Goal: Find specific page/section: Find specific page/section

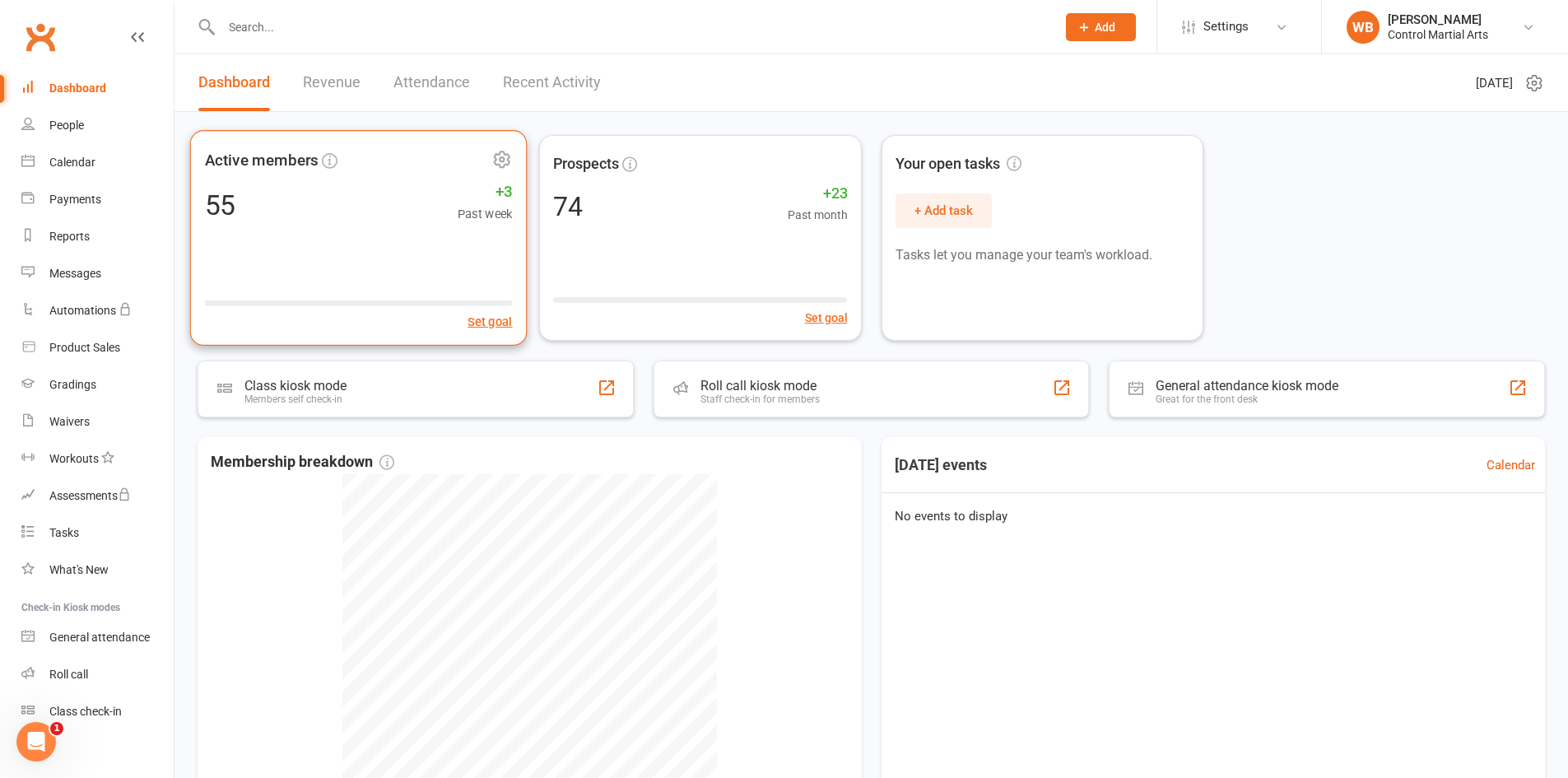
click at [434, 168] on span "Active members" at bounding box center [347, 161] width 284 height 25
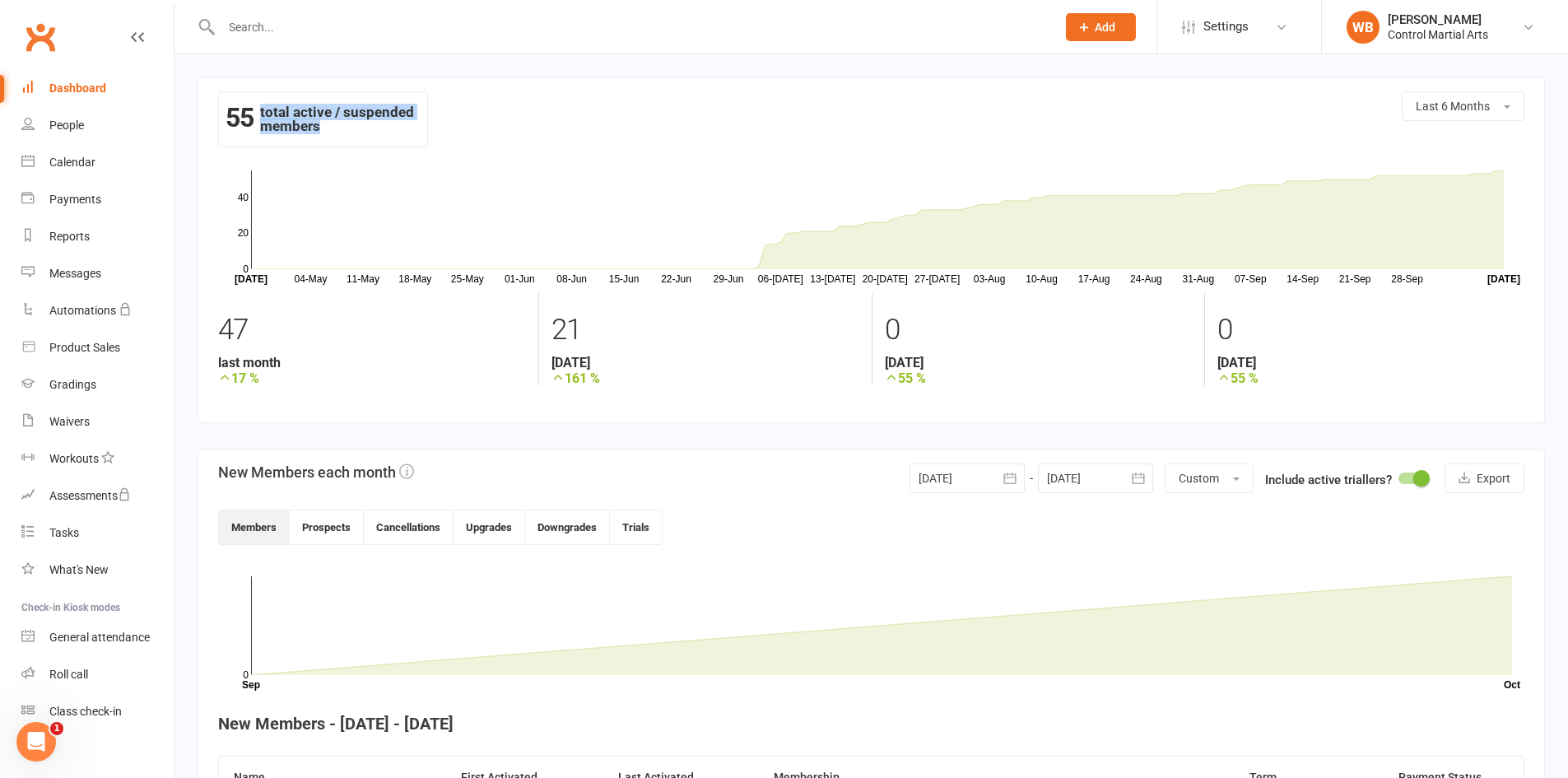
drag, startPoint x: 231, startPoint y: 112, endPoint x: 410, endPoint y: 157, distance: 184.6
click at [410, 157] on section "55 total active / suspended members Last 6 Months 04-May 11-May 18-May 25-May 0…" at bounding box center [871, 250] width 1347 height 345
click at [410, 156] on div "55 total active / suspended members Last 6 Months" at bounding box center [871, 127] width 1306 height 71
click at [88, 128] on link "People" at bounding box center [98, 125] width 153 height 37
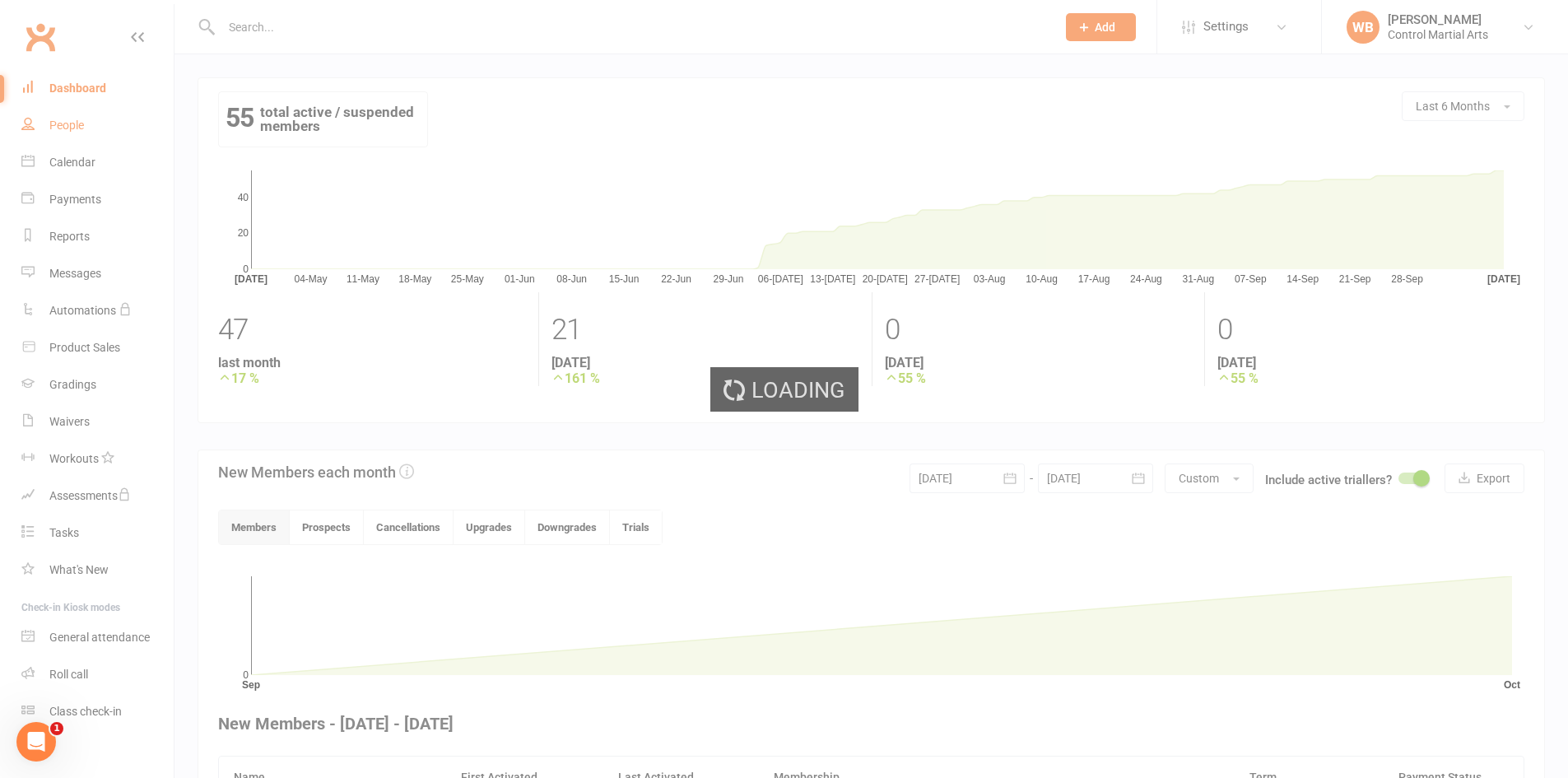
select select "25"
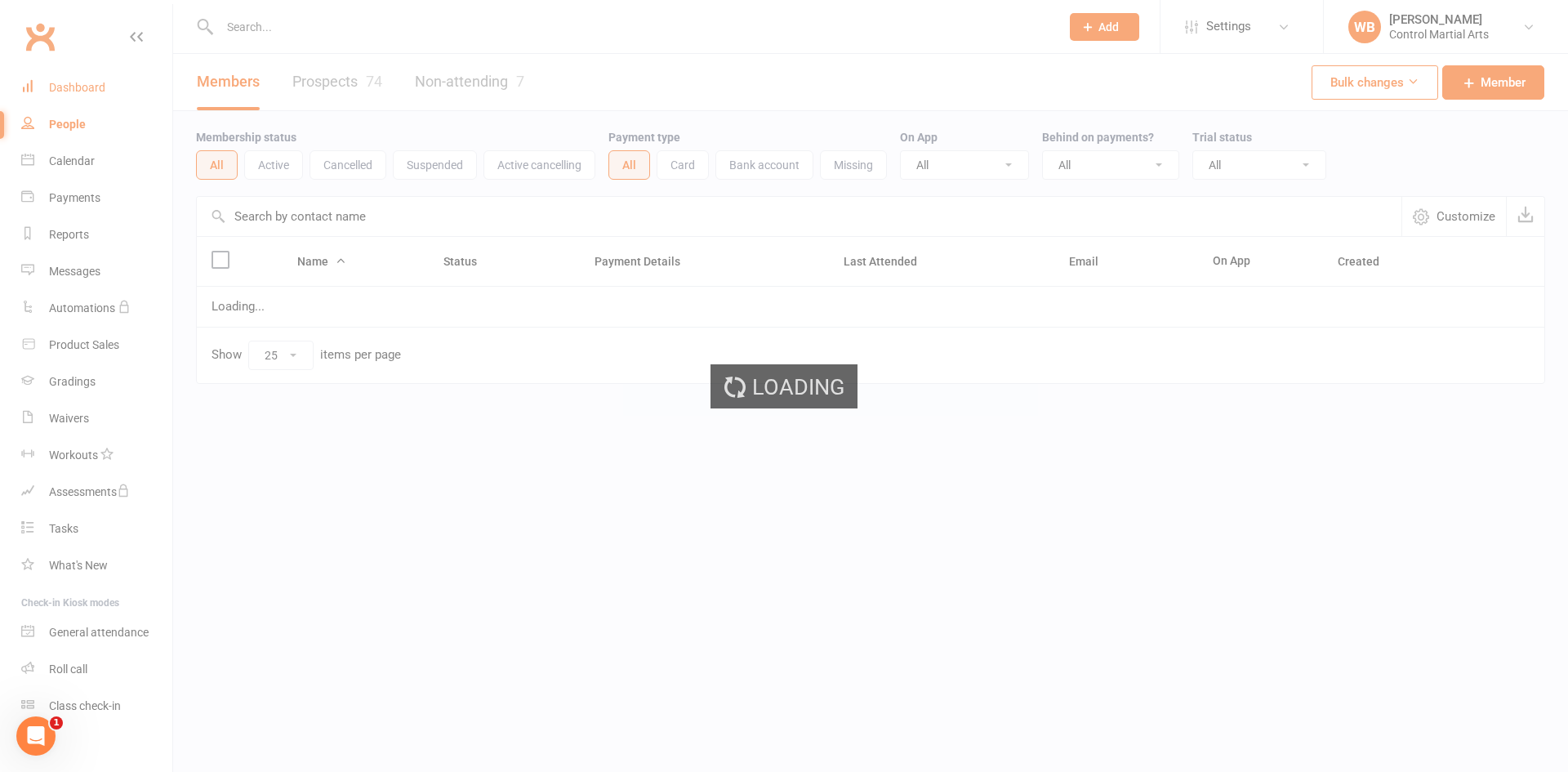
click at [83, 98] on div "Loading" at bounding box center [784, 386] width 1568 height 772
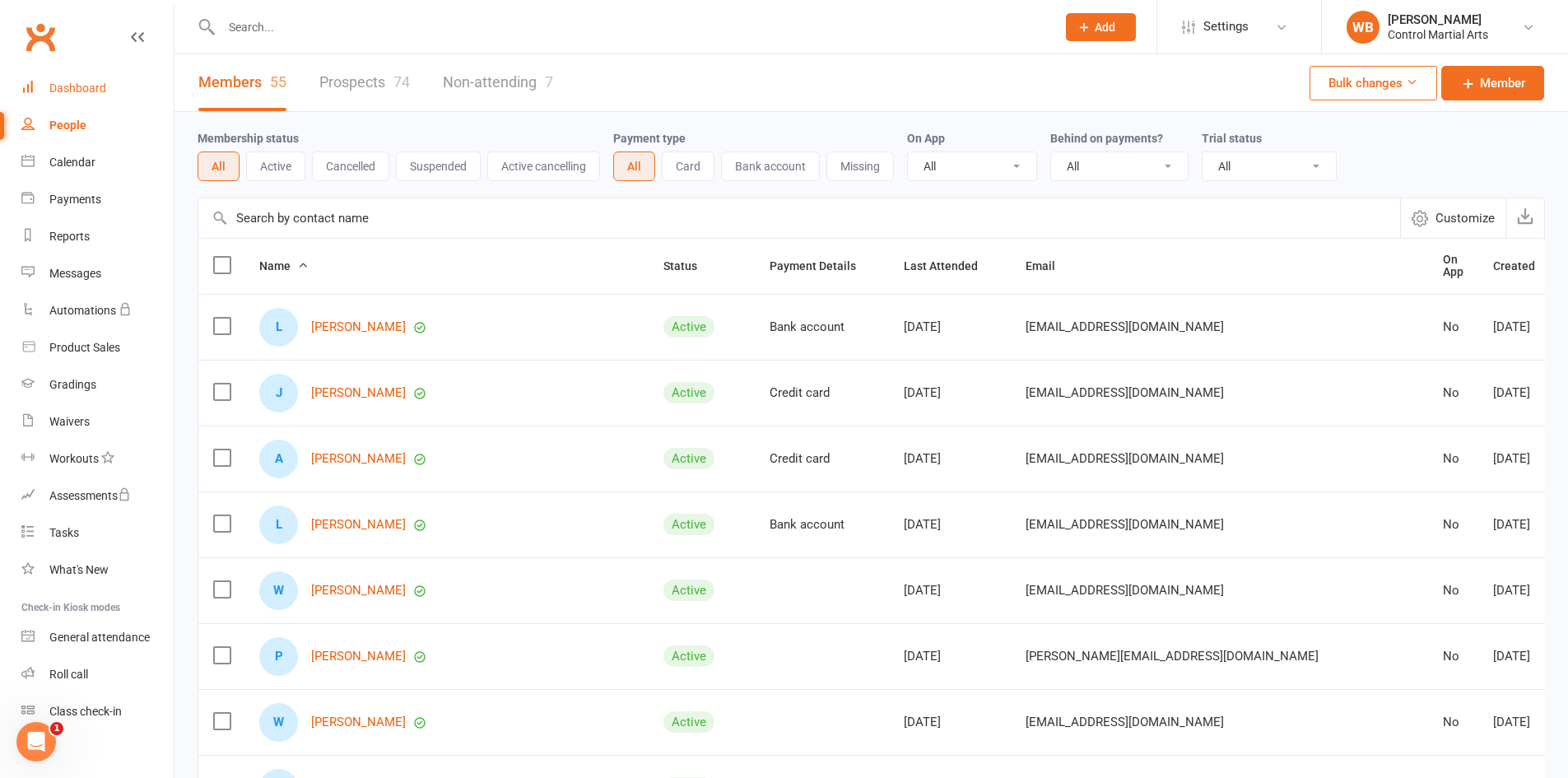
click at [86, 91] on div "Dashboard" at bounding box center [78, 88] width 57 height 13
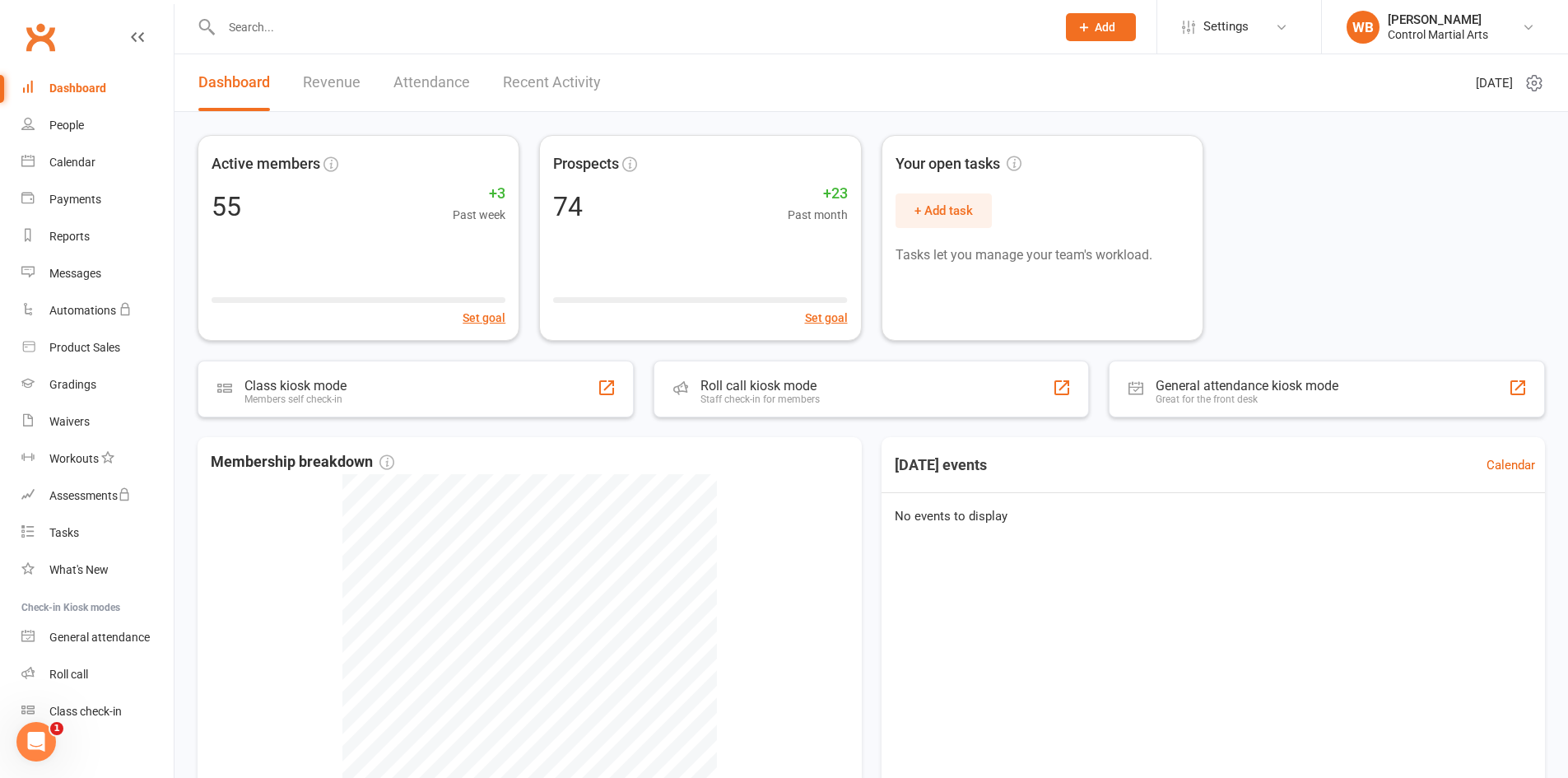
click at [353, 97] on link "Revenue" at bounding box center [331, 83] width 58 height 57
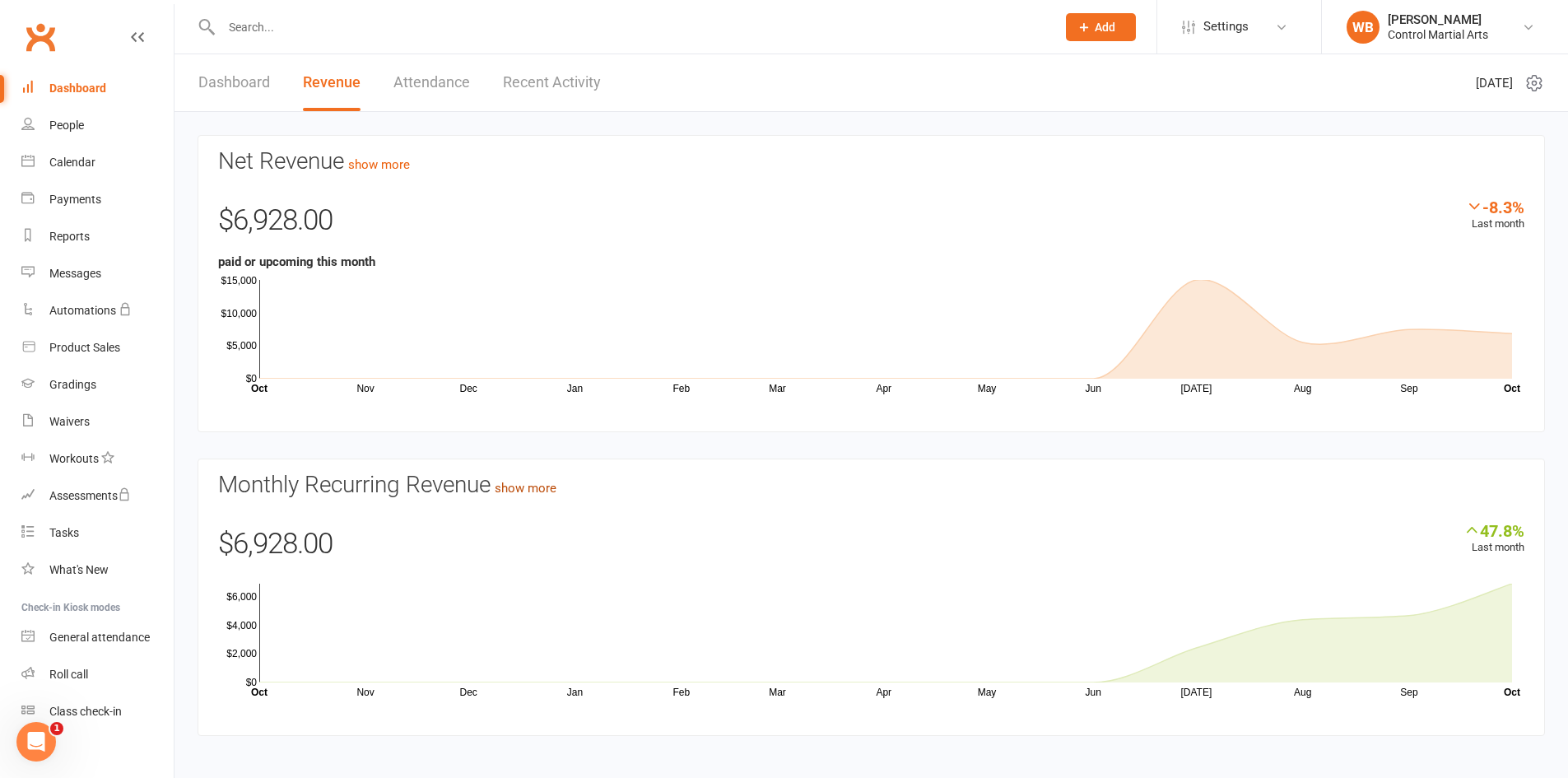
click at [514, 489] on link "show more" at bounding box center [525, 488] width 62 height 15
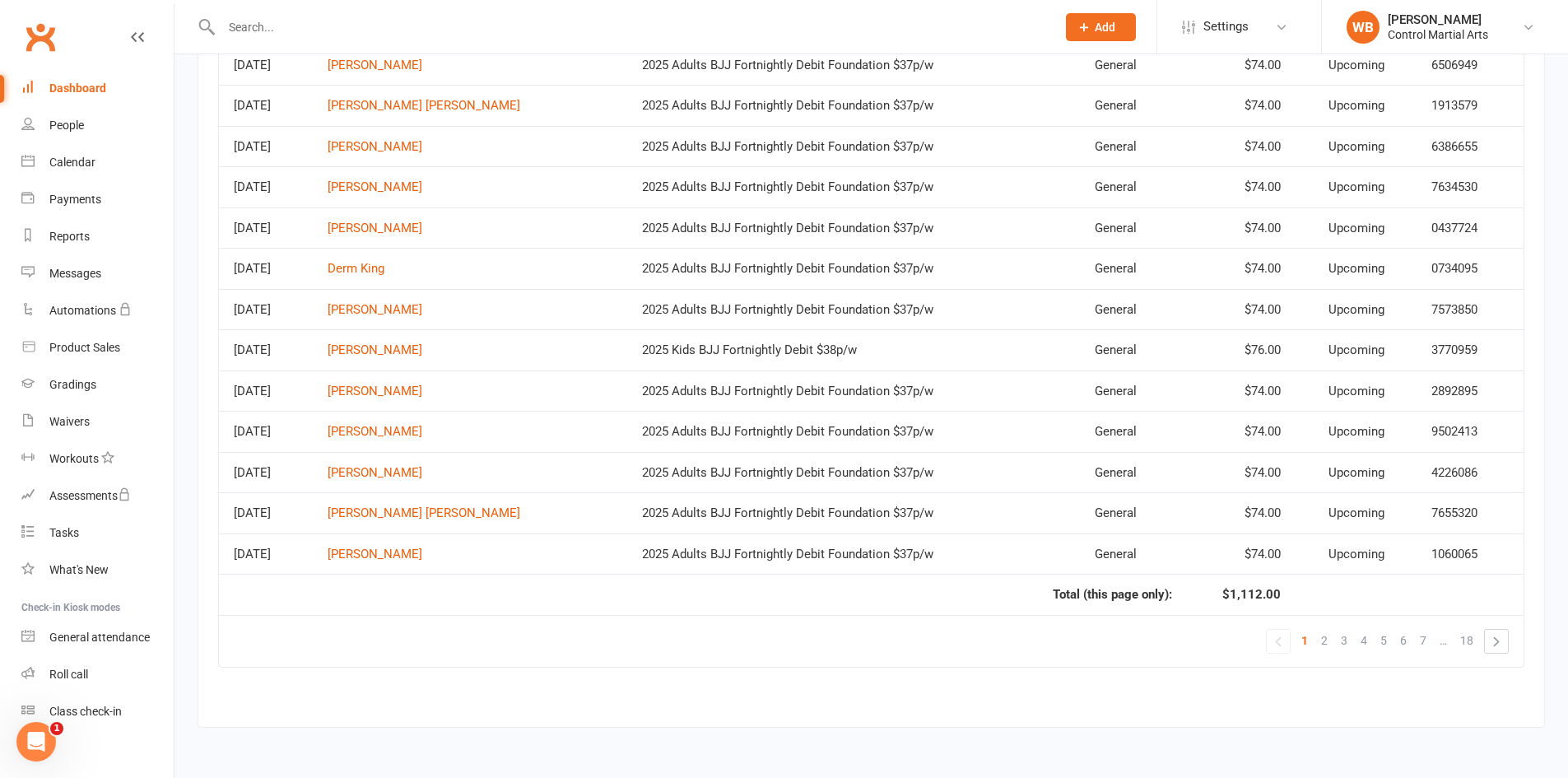
drag, startPoint x: 475, startPoint y: 301, endPoint x: 573, endPoint y: 618, distance: 331.8
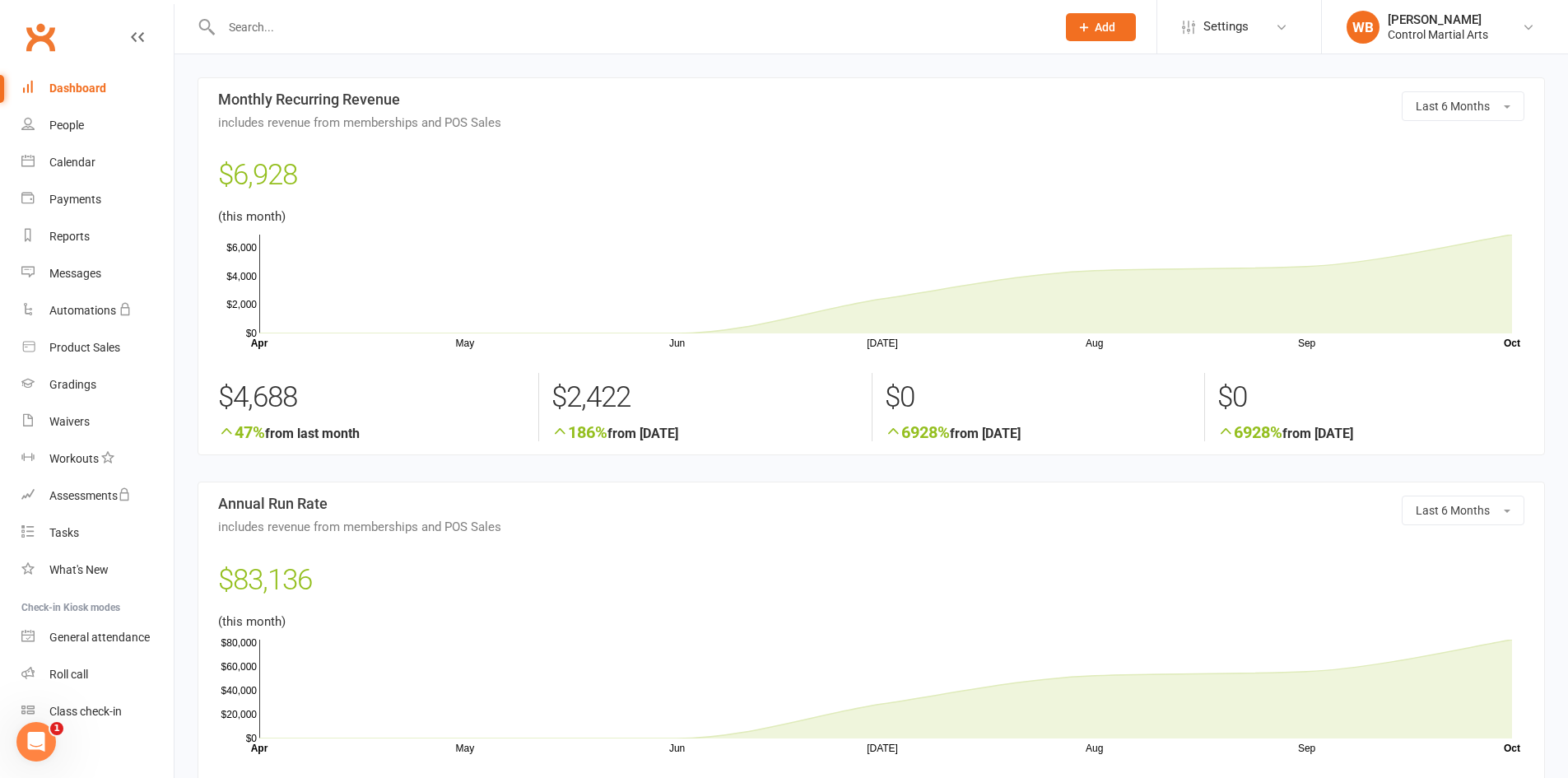
drag, startPoint x: 557, startPoint y: 610, endPoint x: 472, endPoint y: 158, distance: 459.9
